Goal: Task Accomplishment & Management: Complete application form

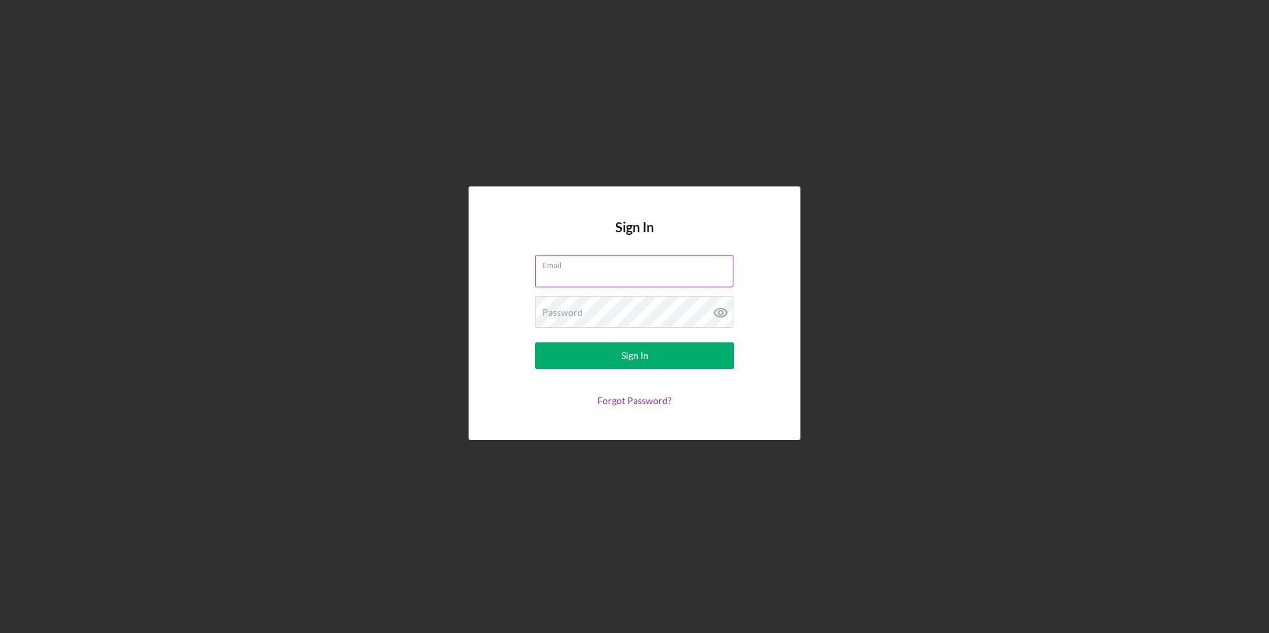
click at [567, 277] on input "Email" at bounding box center [634, 271] width 198 height 32
type input "[EMAIL_ADDRESS][DOMAIN_NAME]"
click at [535, 342] on button "Sign In" at bounding box center [634, 355] width 199 height 27
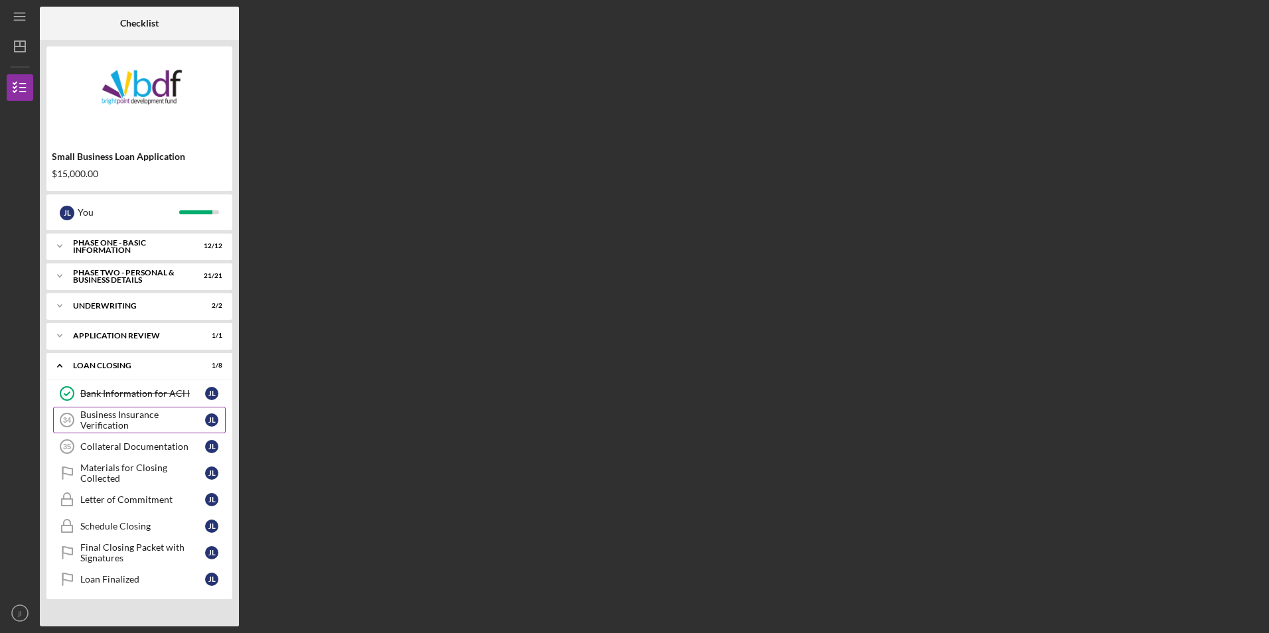
click at [110, 417] on div "Business Insurance Verification" at bounding box center [142, 419] width 125 height 21
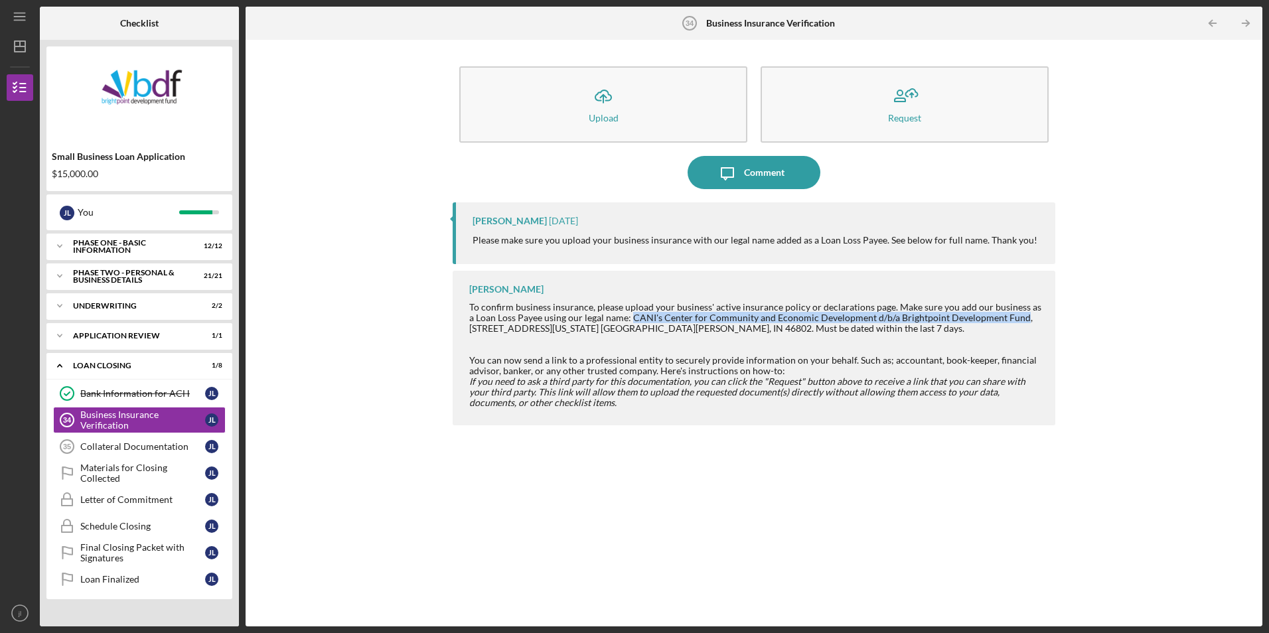
drag, startPoint x: 623, startPoint y: 316, endPoint x: 1011, endPoint y: 319, distance: 387.6
click at [1011, 319] on div "To confirm business insurance, please upload your business' active insurance po…" at bounding box center [755, 318] width 572 height 32
copy div "CANI's Center for Community and Economic Development d/b/a Brightpoint Developm…"
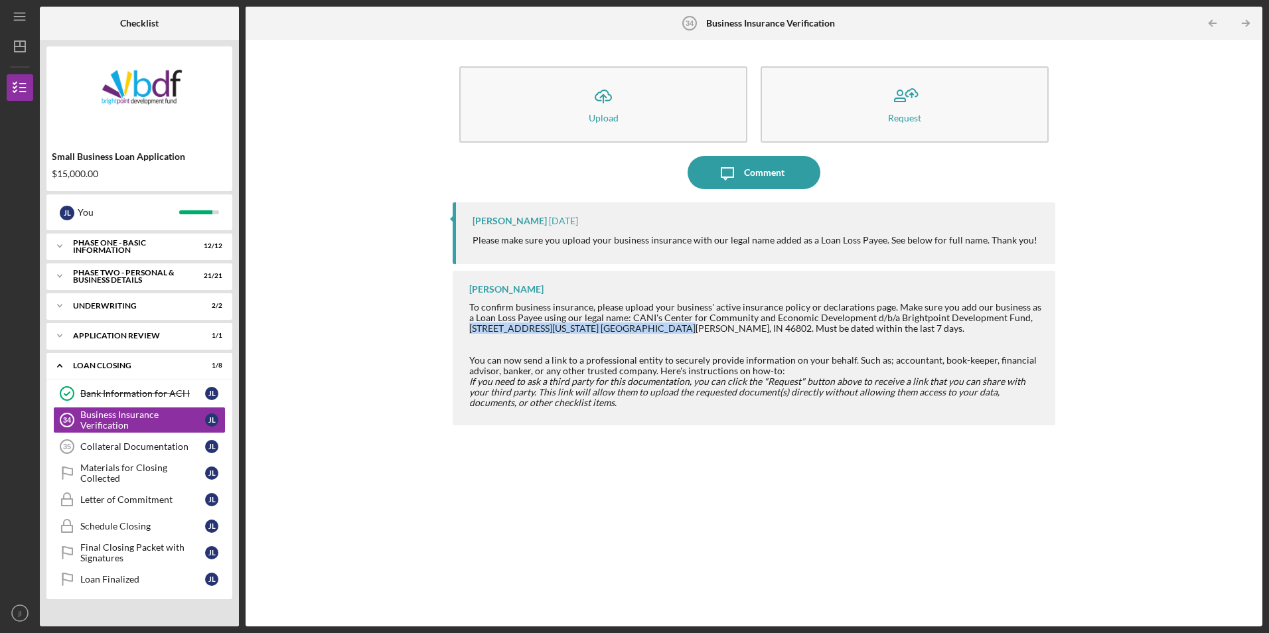
drag, startPoint x: 1019, startPoint y: 317, endPoint x: 632, endPoint y: 327, distance: 387.7
click at [632, 327] on div "To confirm business insurance, please upload your business' active insurance po…" at bounding box center [755, 318] width 572 height 32
copy div "[STREET_ADDRESS][US_STATE] [GEOGRAPHIC_DATA][PERSON_NAME], IN 46802"
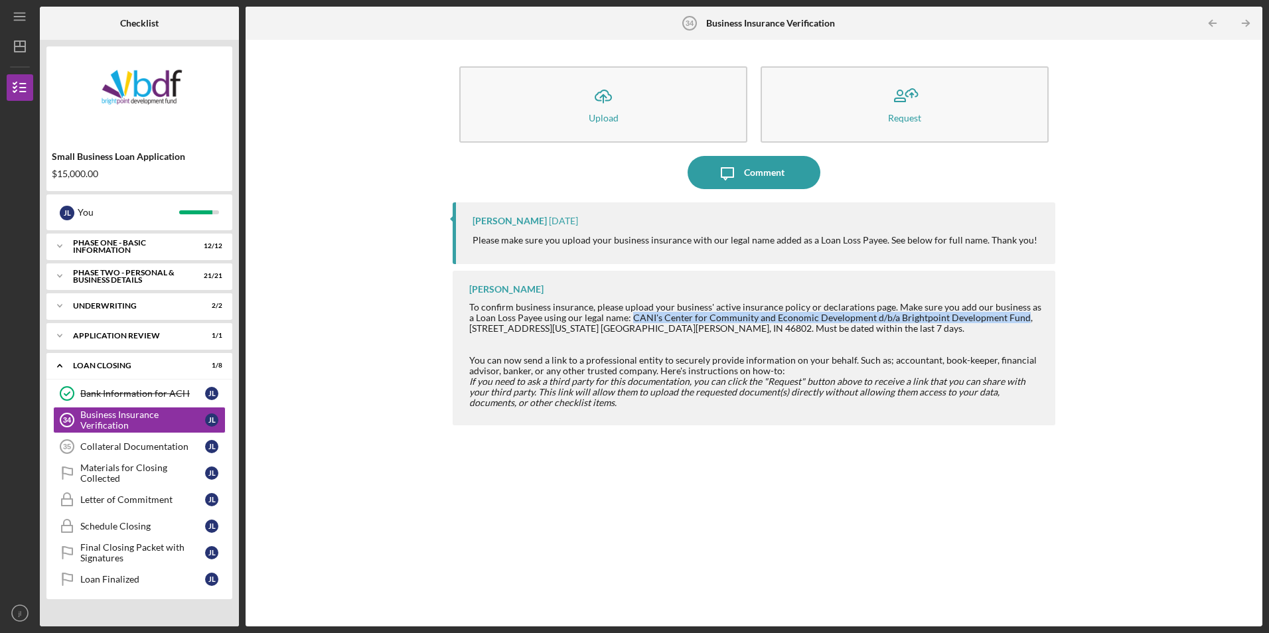
drag, startPoint x: 625, startPoint y: 317, endPoint x: 1011, endPoint y: 319, distance: 386.9
click at [1011, 319] on div "To confirm business insurance, please upload your business' active insurance po…" at bounding box center [755, 318] width 572 height 32
copy div "CANI's Center for Community and Economic Development d/b/a Brightpoint Developm…"
click at [657, 319] on div "To confirm business insurance, please upload your business' active insurance po…" at bounding box center [755, 318] width 572 height 32
click at [654, 318] on div "To confirm business insurance, please upload your business' active insurance po…" at bounding box center [755, 318] width 572 height 32
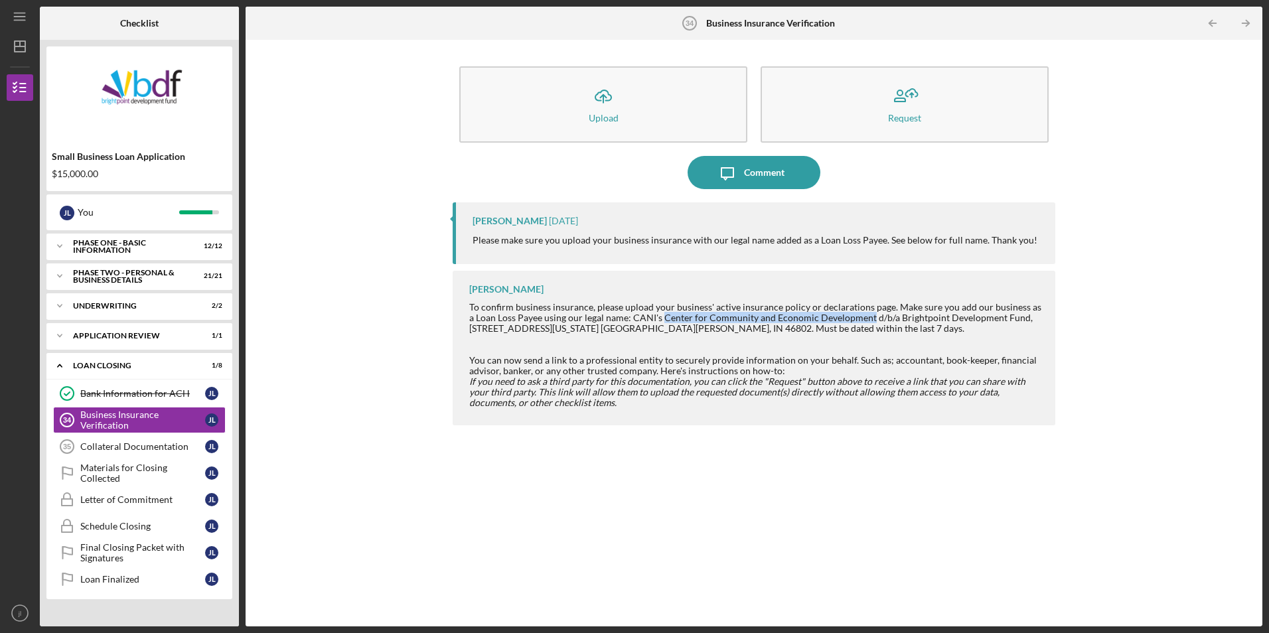
drag, startPoint x: 656, startPoint y: 315, endPoint x: 859, endPoint y: 321, distance: 203.2
click at [859, 321] on div "To confirm business insurance, please upload your business' active insurance po…" at bounding box center [755, 318] width 572 height 32
copy div "Center for Community and Economic Development"
drag, startPoint x: 885, startPoint y: 319, endPoint x: 1012, endPoint y: 317, distance: 127.4
click at [1012, 317] on div "To confirm business insurance, please upload your business' active insurance po…" at bounding box center [755, 318] width 572 height 32
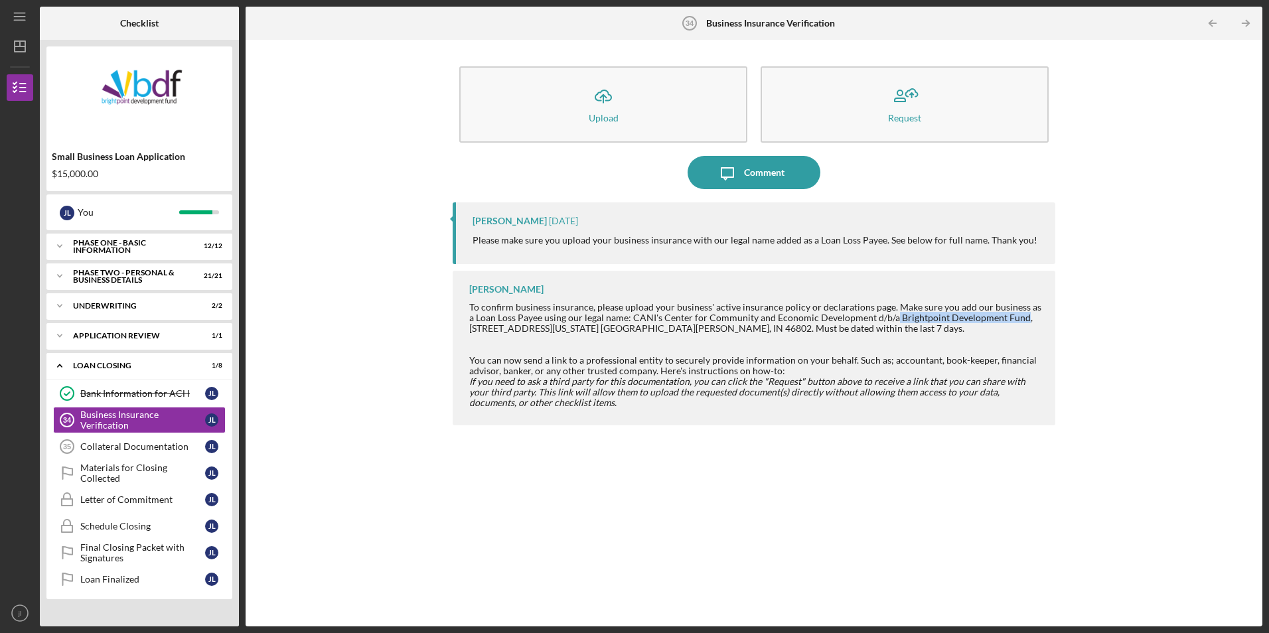
copy div "Brightpoint Development Fund"
drag, startPoint x: 1017, startPoint y: 318, endPoint x: 634, endPoint y: 328, distance: 383.1
click at [634, 328] on div "To confirm business insurance, please upload your business' active insurance po…" at bounding box center [755, 318] width 572 height 32
copy div "[STREET_ADDRESS][US_STATE] [GEOGRAPHIC_DATA][PERSON_NAME], IN 46802"
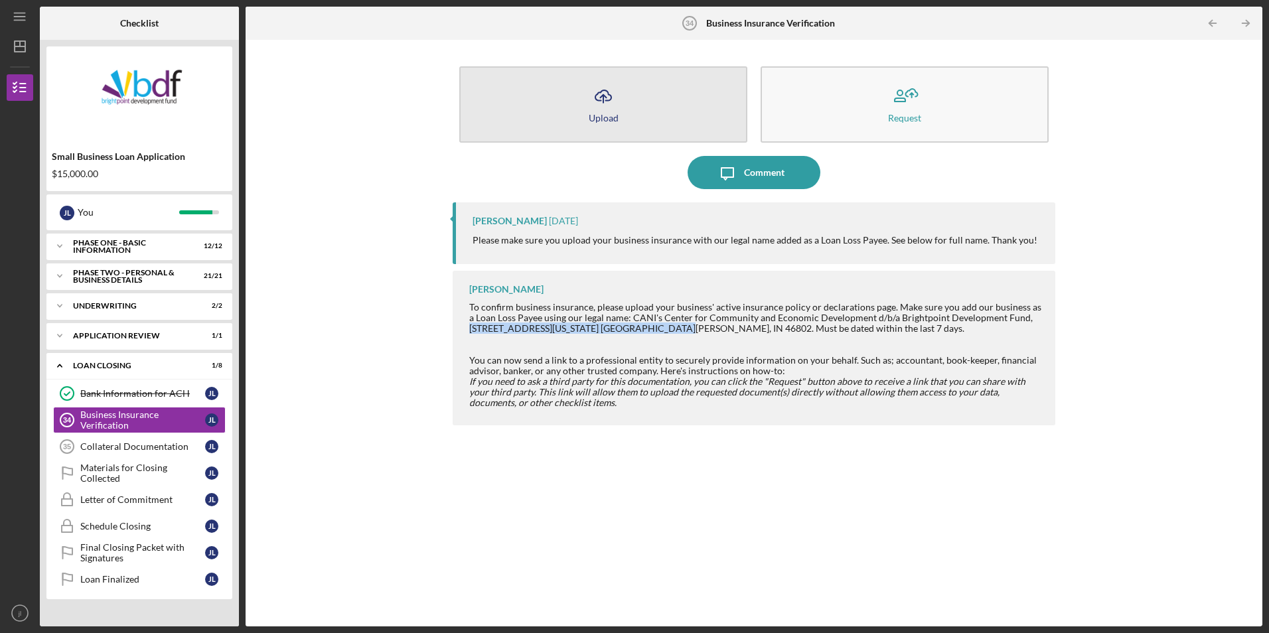
click at [642, 114] on button "Icon/Upload Upload" at bounding box center [603, 104] width 288 height 76
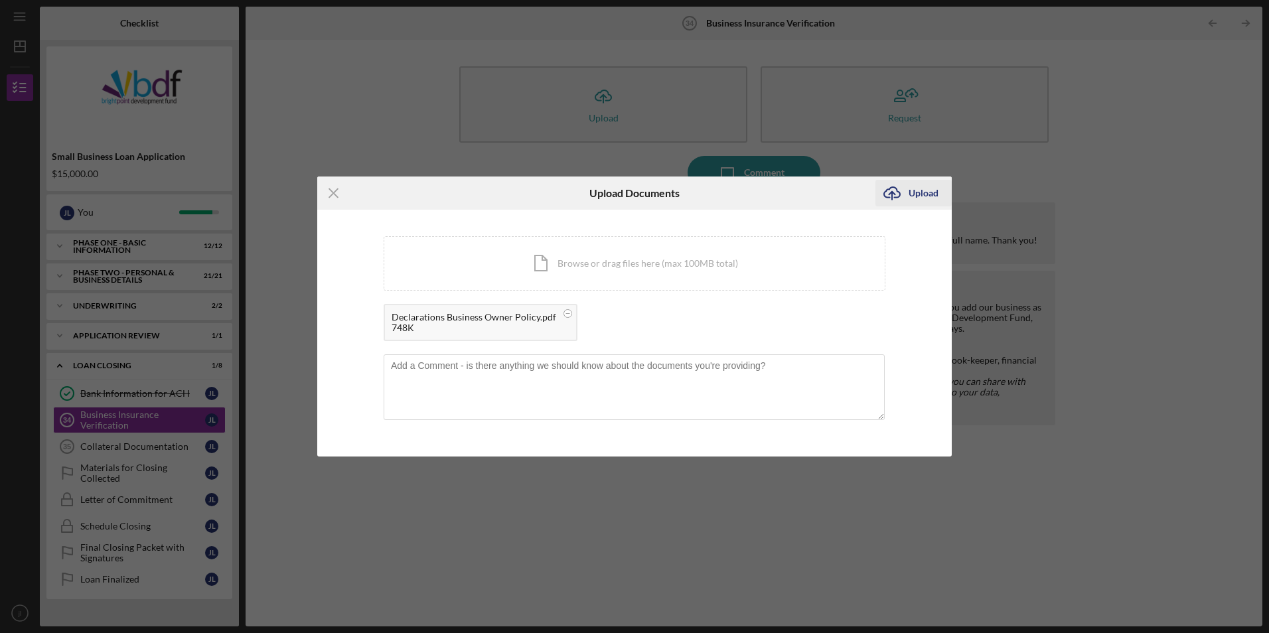
click at [901, 202] on icon "Icon/Upload" at bounding box center [891, 193] width 33 height 33
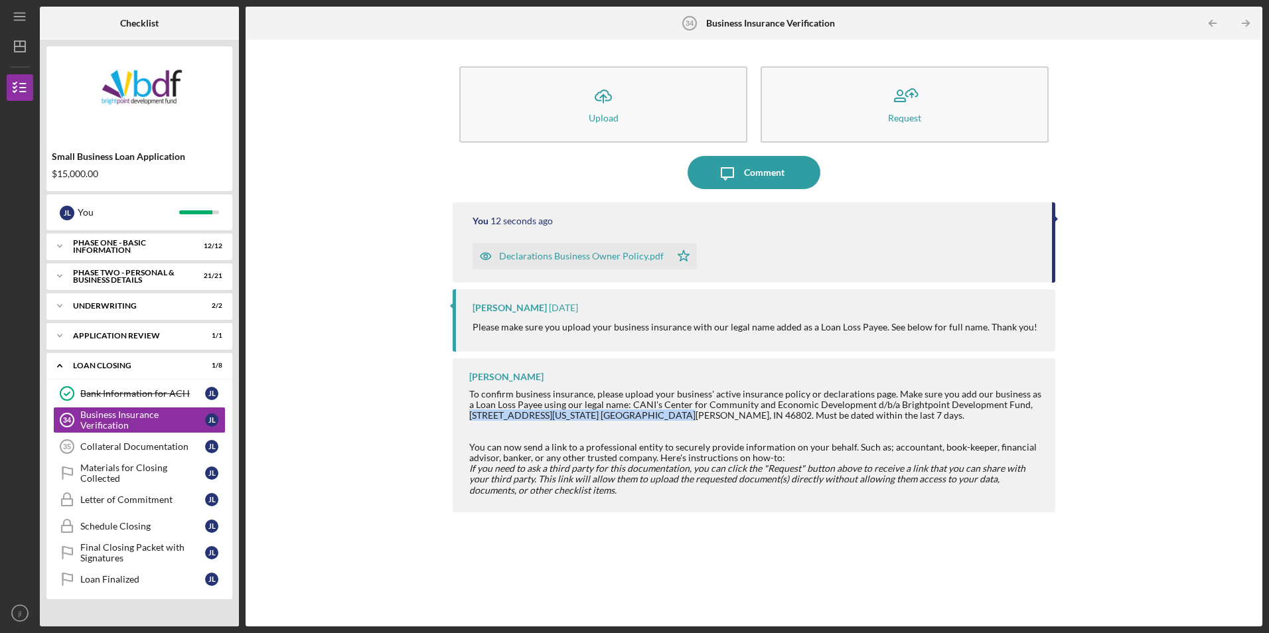
click at [0, 632] on nordpass-portal at bounding box center [0, 633] width 0 height 0
click at [111, 366] on div "Loan Closing" at bounding box center [144, 366] width 143 height 8
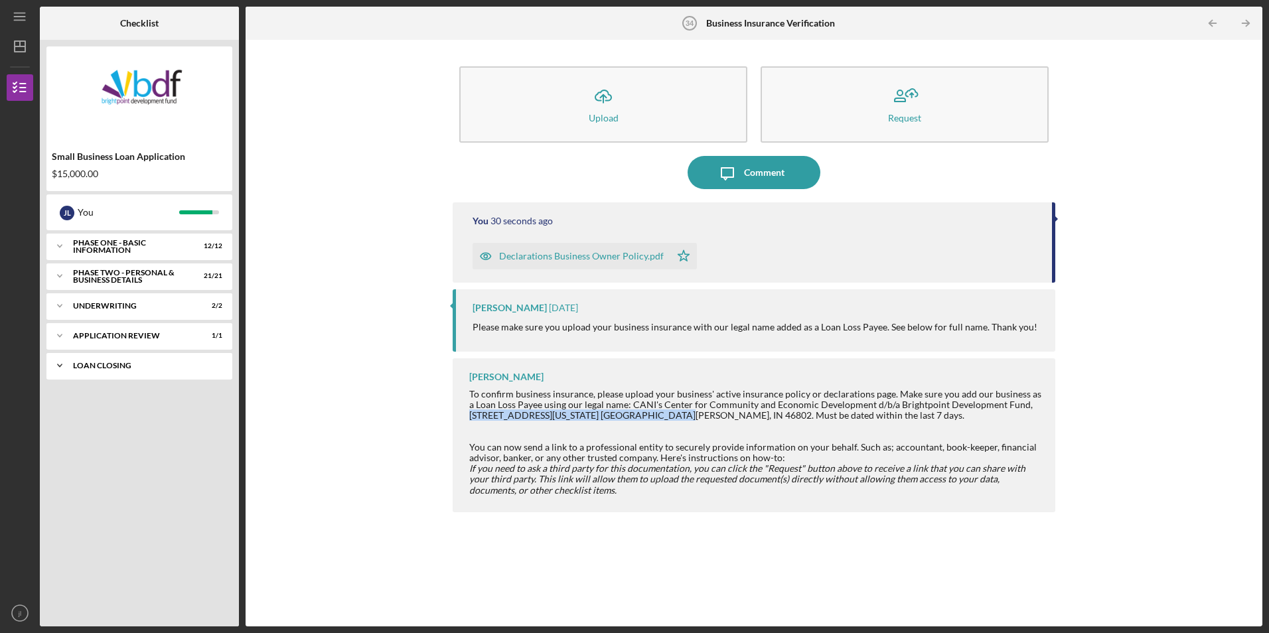
click at [111, 366] on div "Loan Closing" at bounding box center [144, 366] width 143 height 8
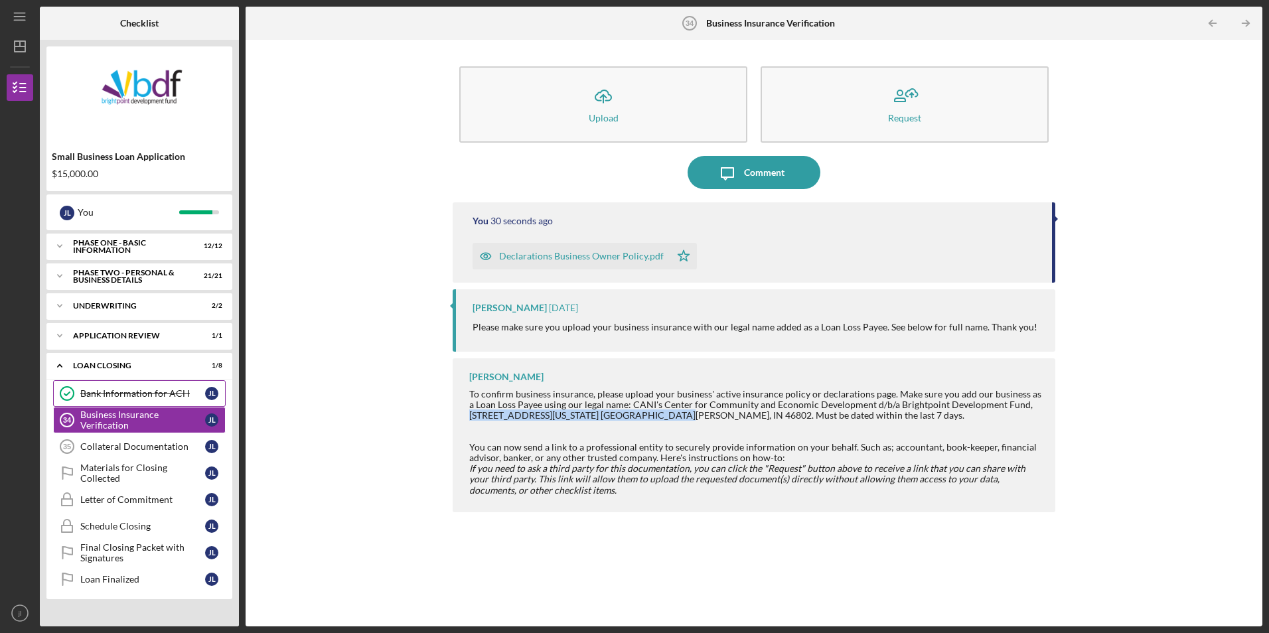
drag, startPoint x: 111, startPoint y: 366, endPoint x: 124, endPoint y: 394, distance: 30.9
click at [124, 394] on div "Bank Information for ACH" at bounding box center [142, 393] width 125 height 11
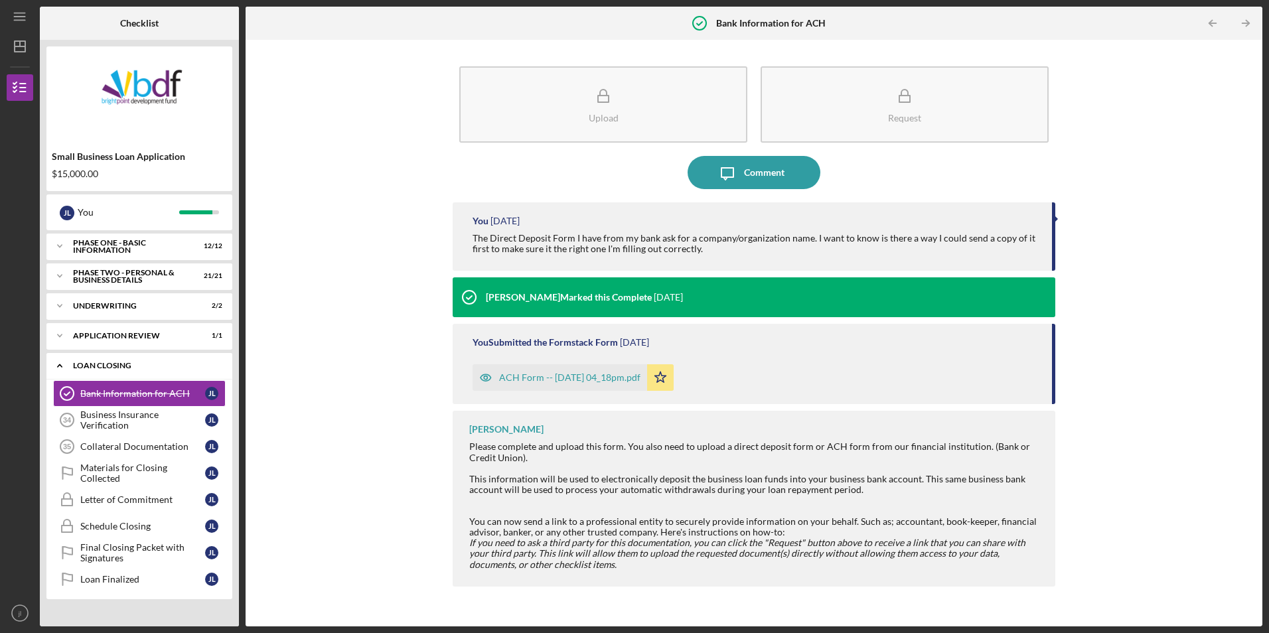
click at [125, 372] on div "Icon/Expander Loan Closing 1 / 8" at bounding box center [139, 365] width 186 height 27
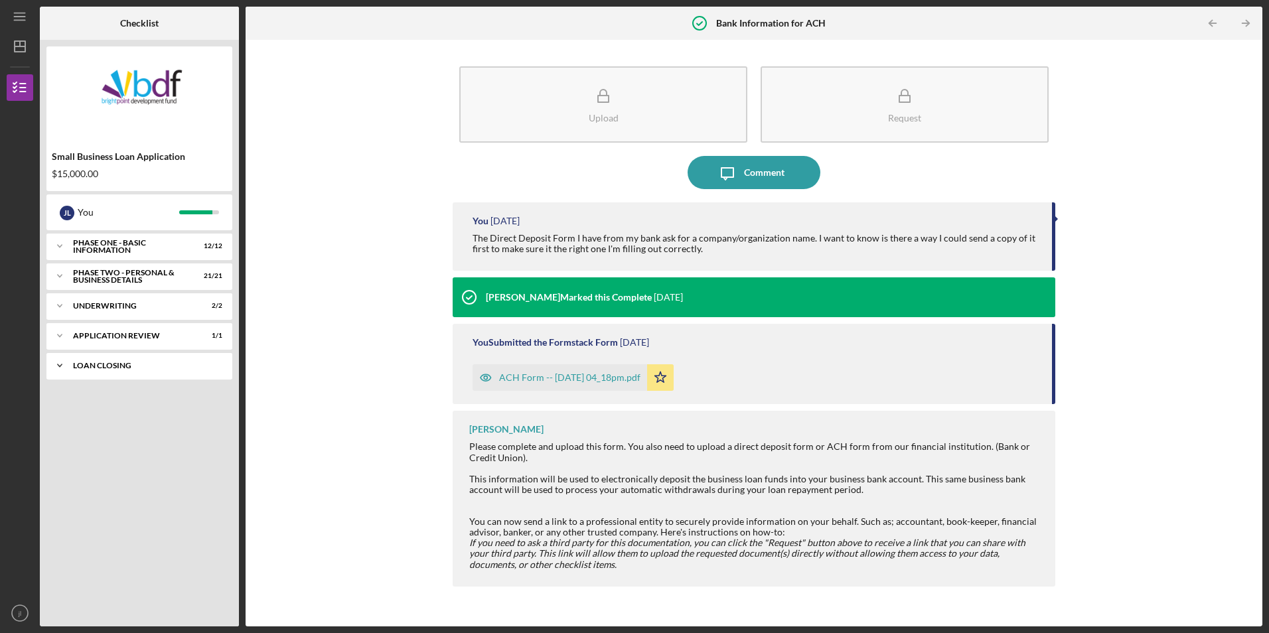
click at [125, 372] on div "Icon/Expander Loan Closing 1 / 8" at bounding box center [139, 365] width 186 height 27
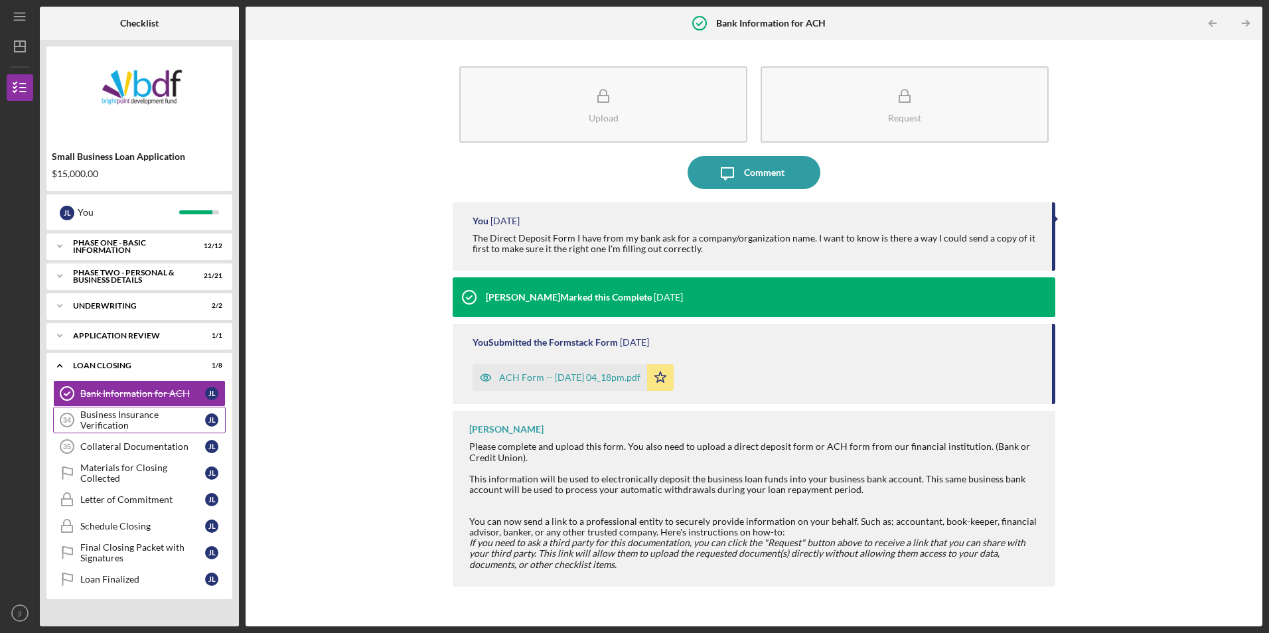
click at [130, 413] on div "Business Insurance Verification" at bounding box center [142, 419] width 125 height 21
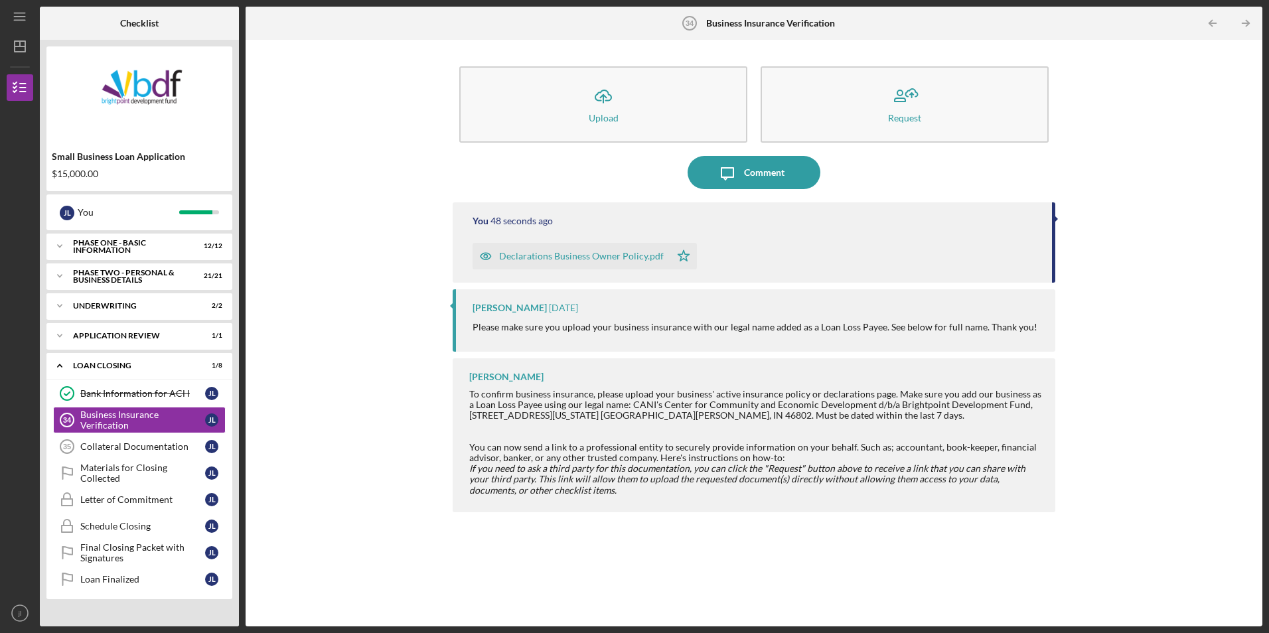
click at [570, 254] on div "Declarations Business Owner Policy.pdf" at bounding box center [581, 256] width 165 height 11
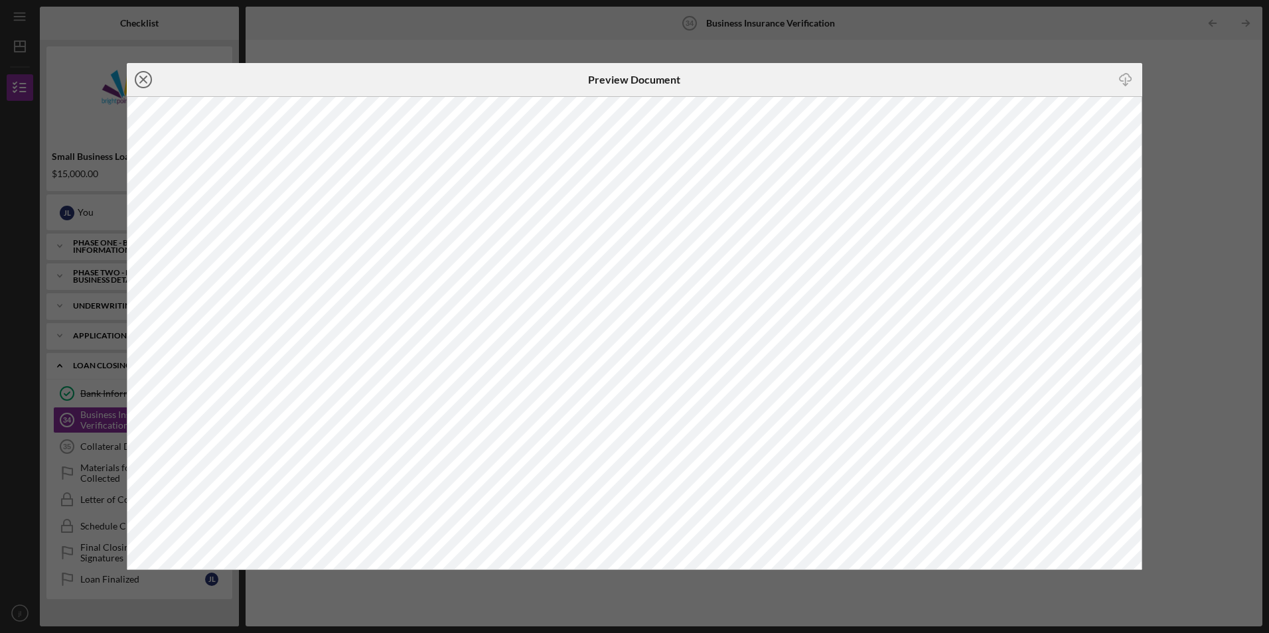
click at [133, 84] on icon "Icon/Close" at bounding box center [143, 79] width 33 height 33
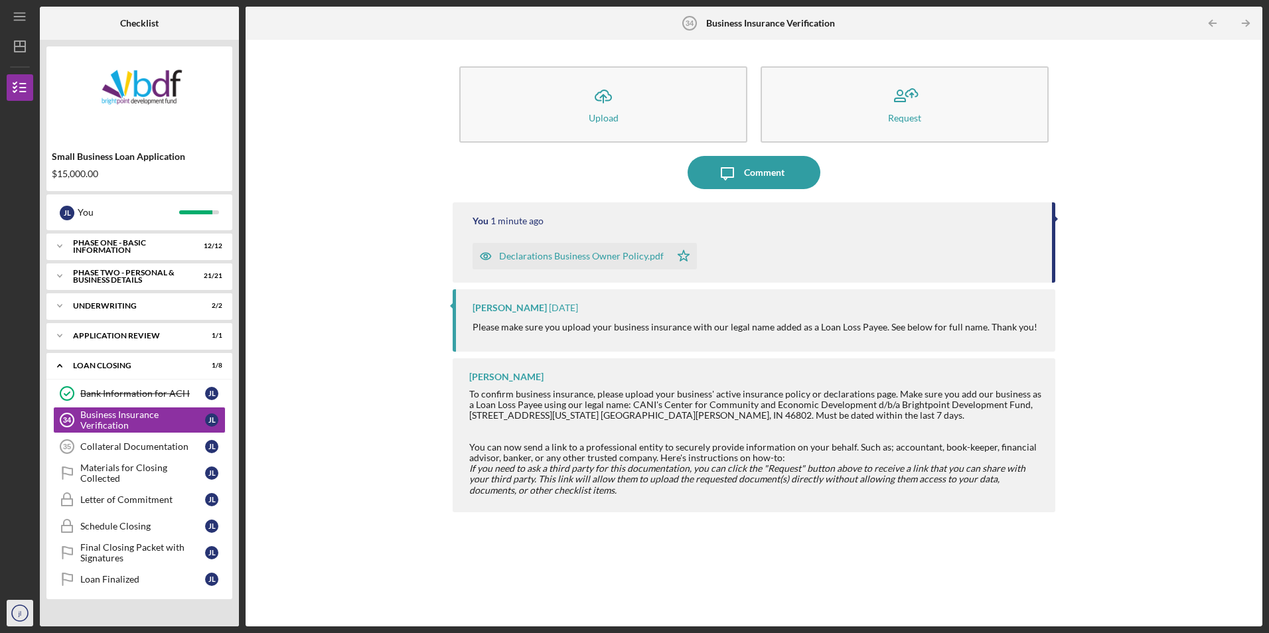
click at [21, 612] on text "jl" at bounding box center [19, 613] width 3 height 7
click at [43, 584] on link "Logout" at bounding box center [80, 581] width 146 height 27
